Goal: Find specific page/section

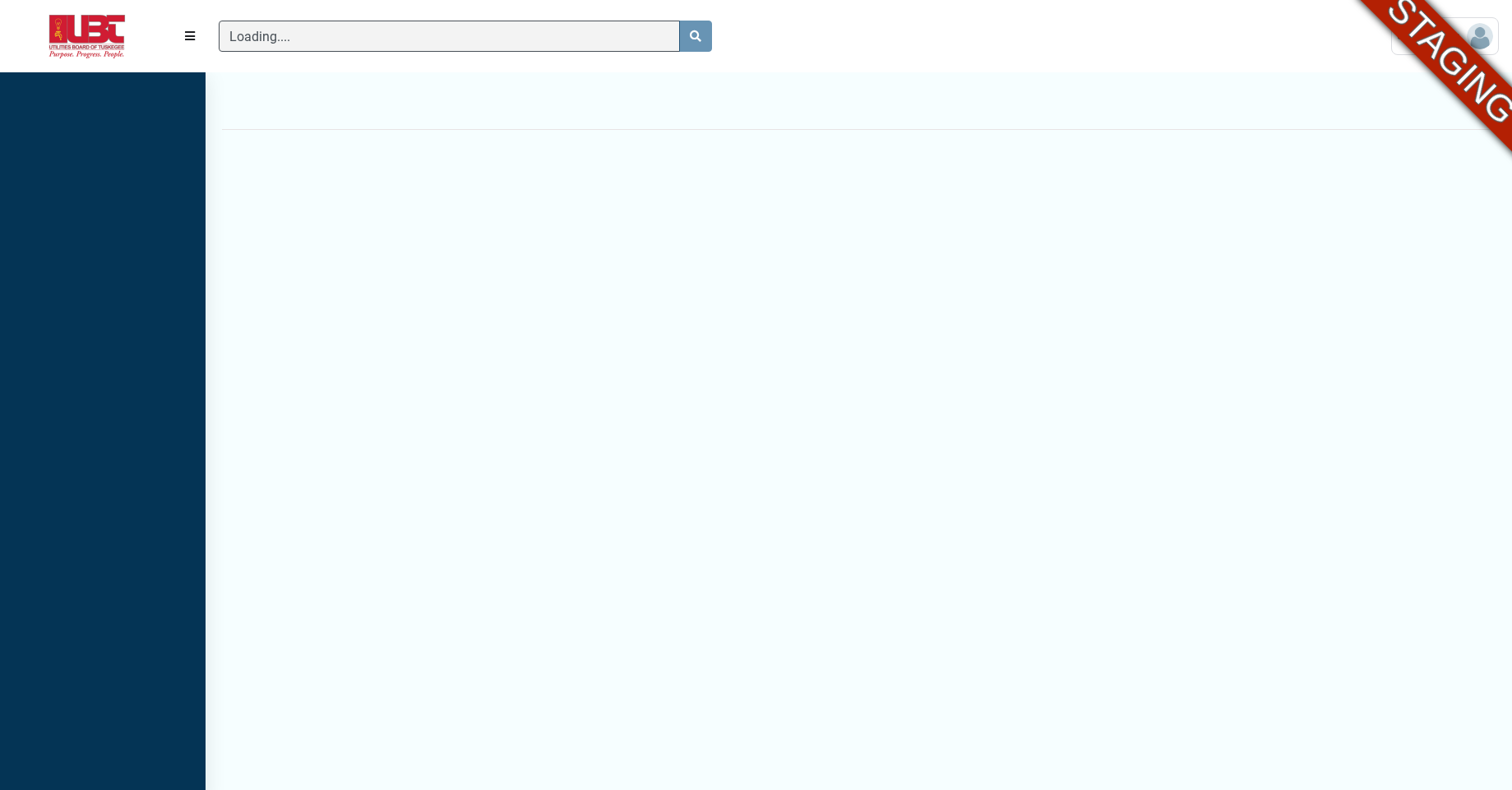
scroll to position [7, 1]
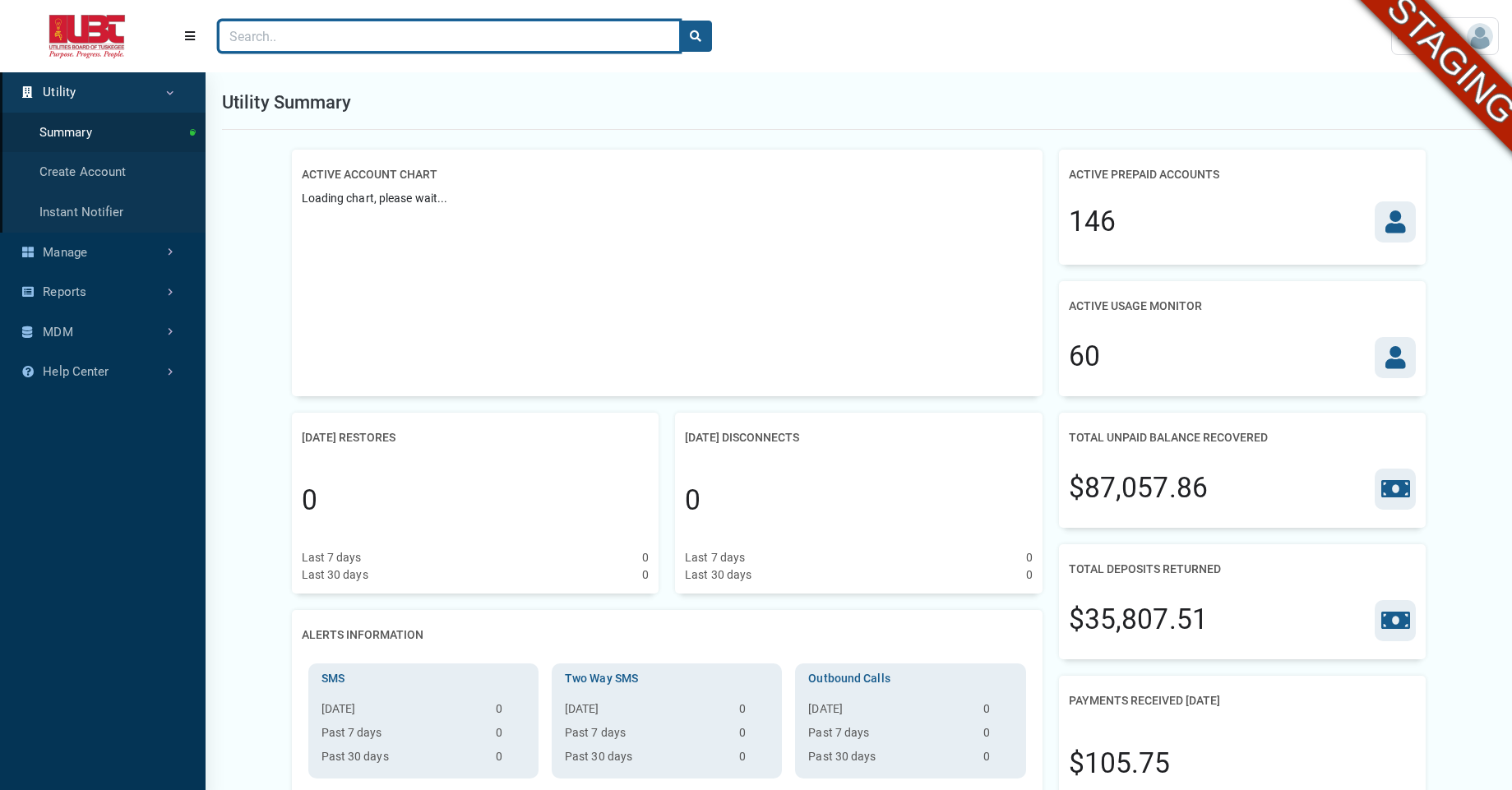
click at [363, 40] on input "Search" at bounding box center [448, 36] width 461 height 31
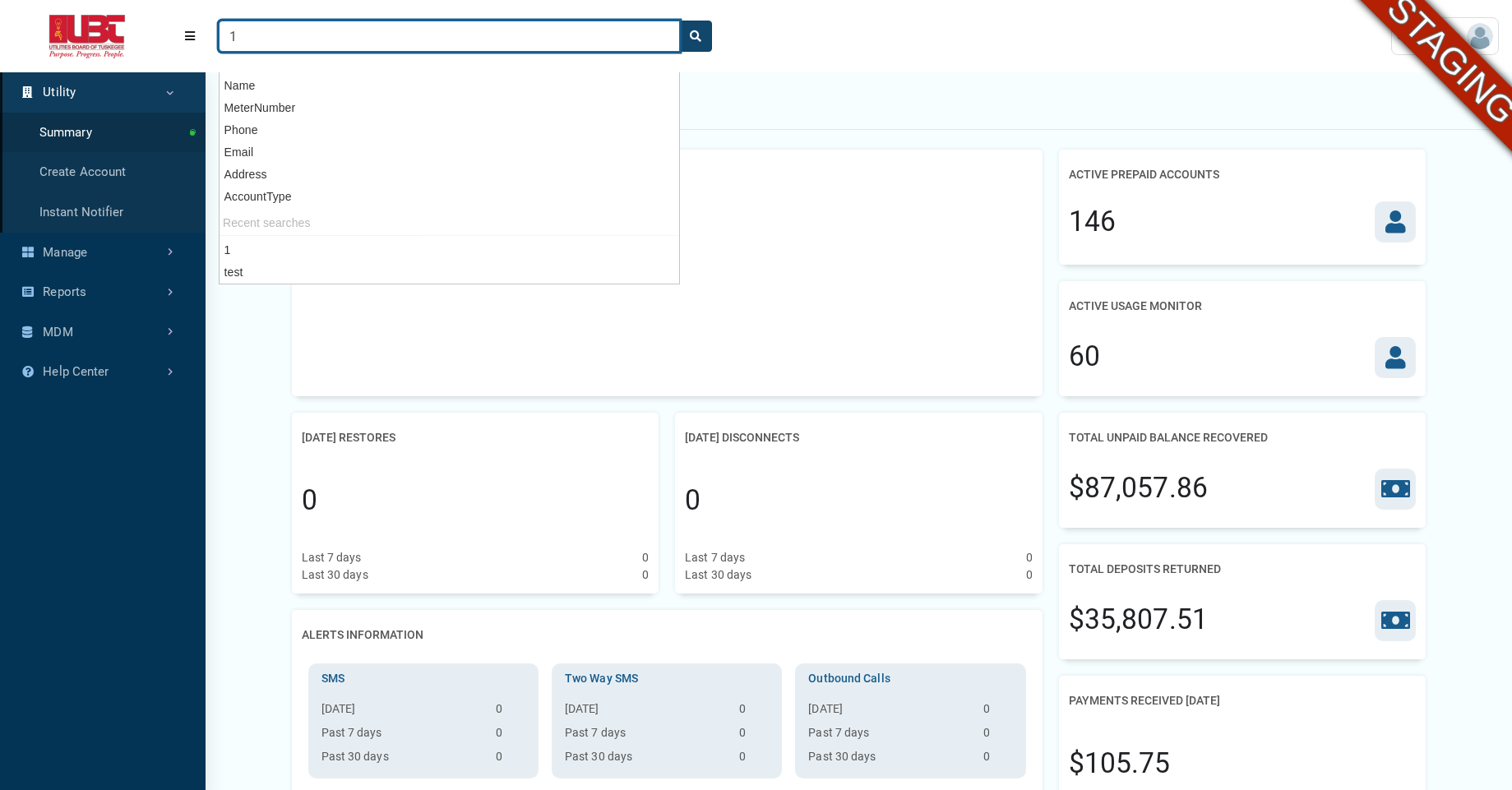
type input "1"
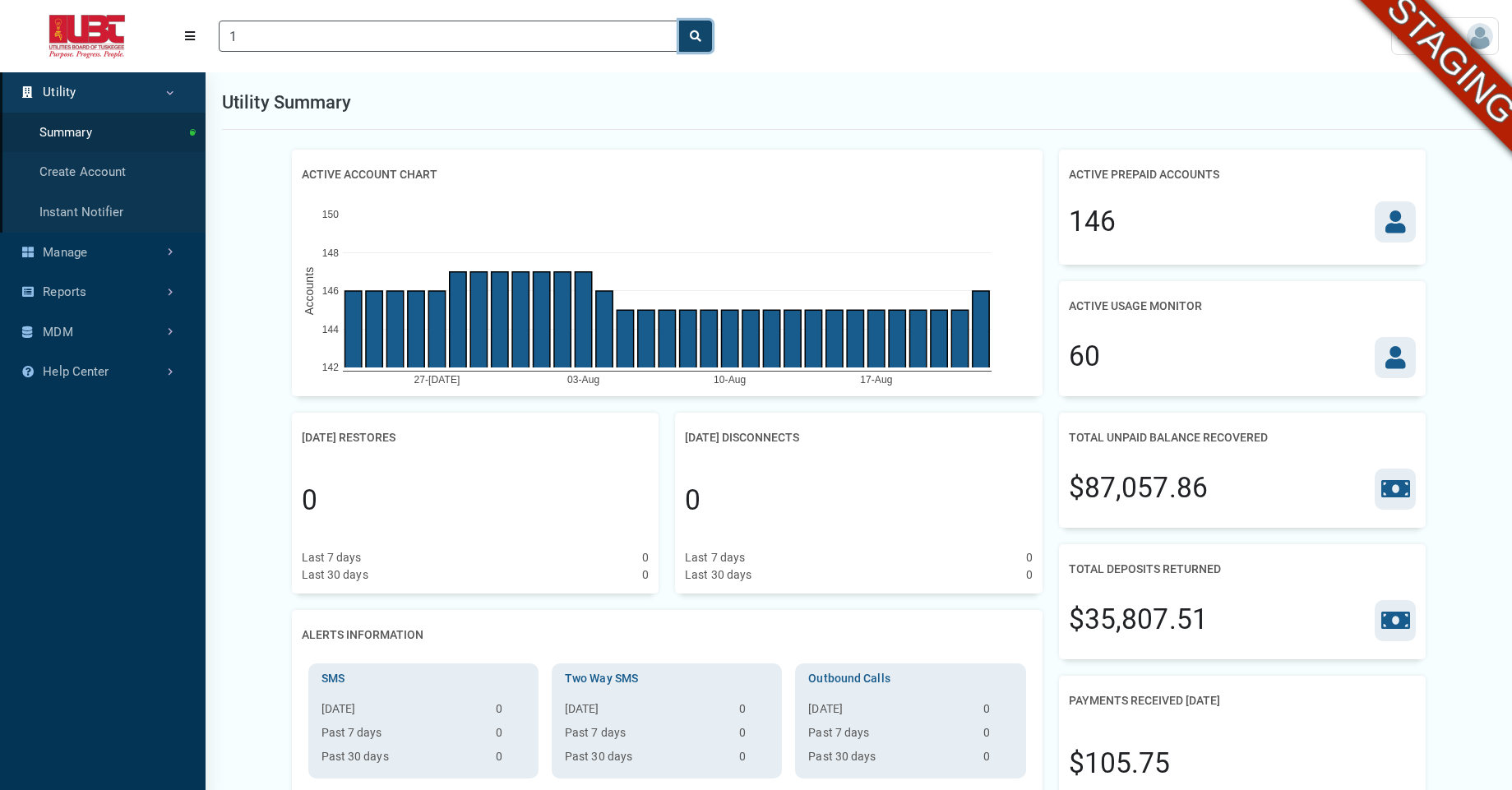
click at [707, 36] on button "search" at bounding box center [696, 36] width 33 height 31
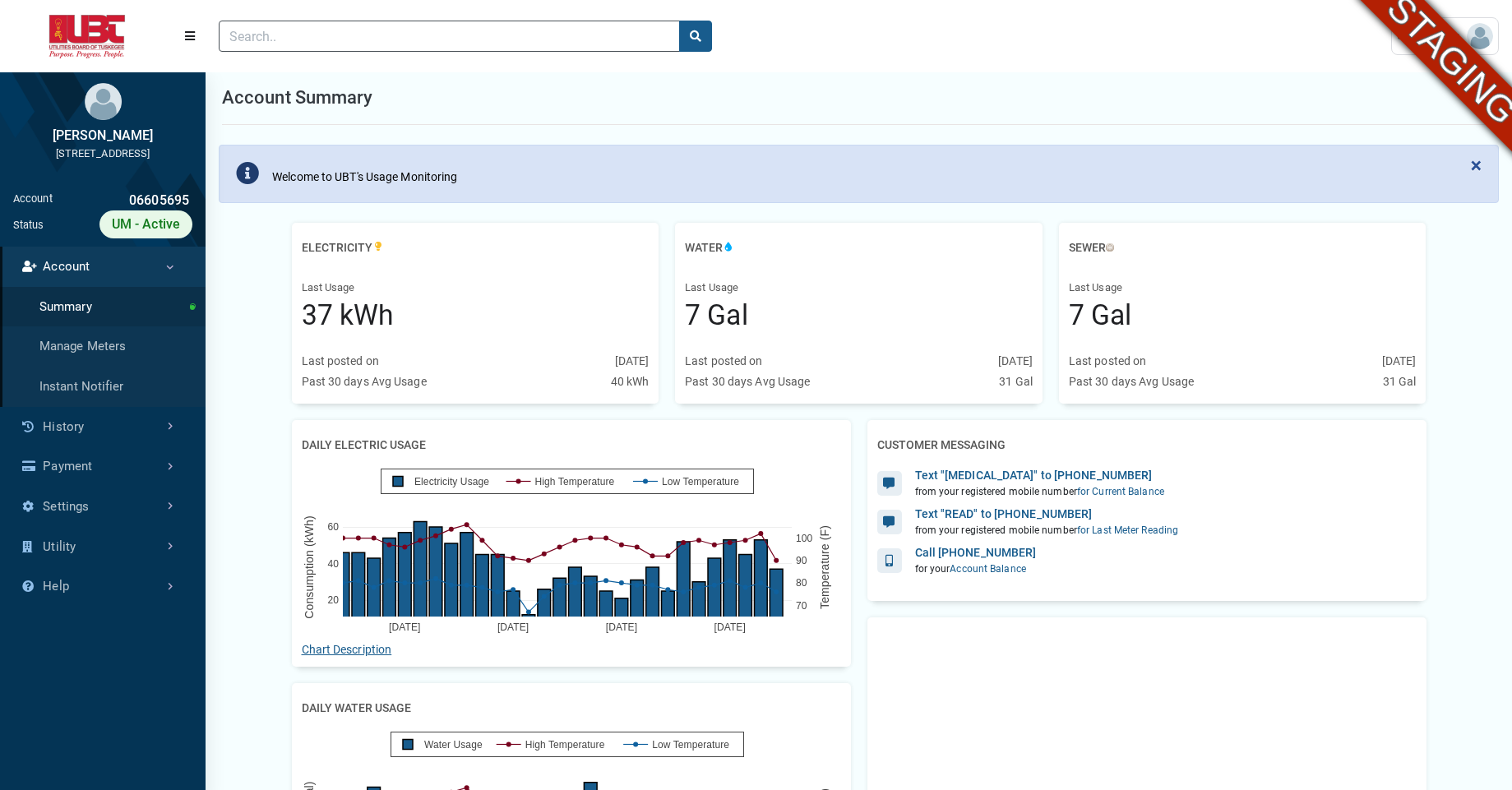
scroll to position [11, 0]
